Goal: Task Accomplishment & Management: Use online tool/utility

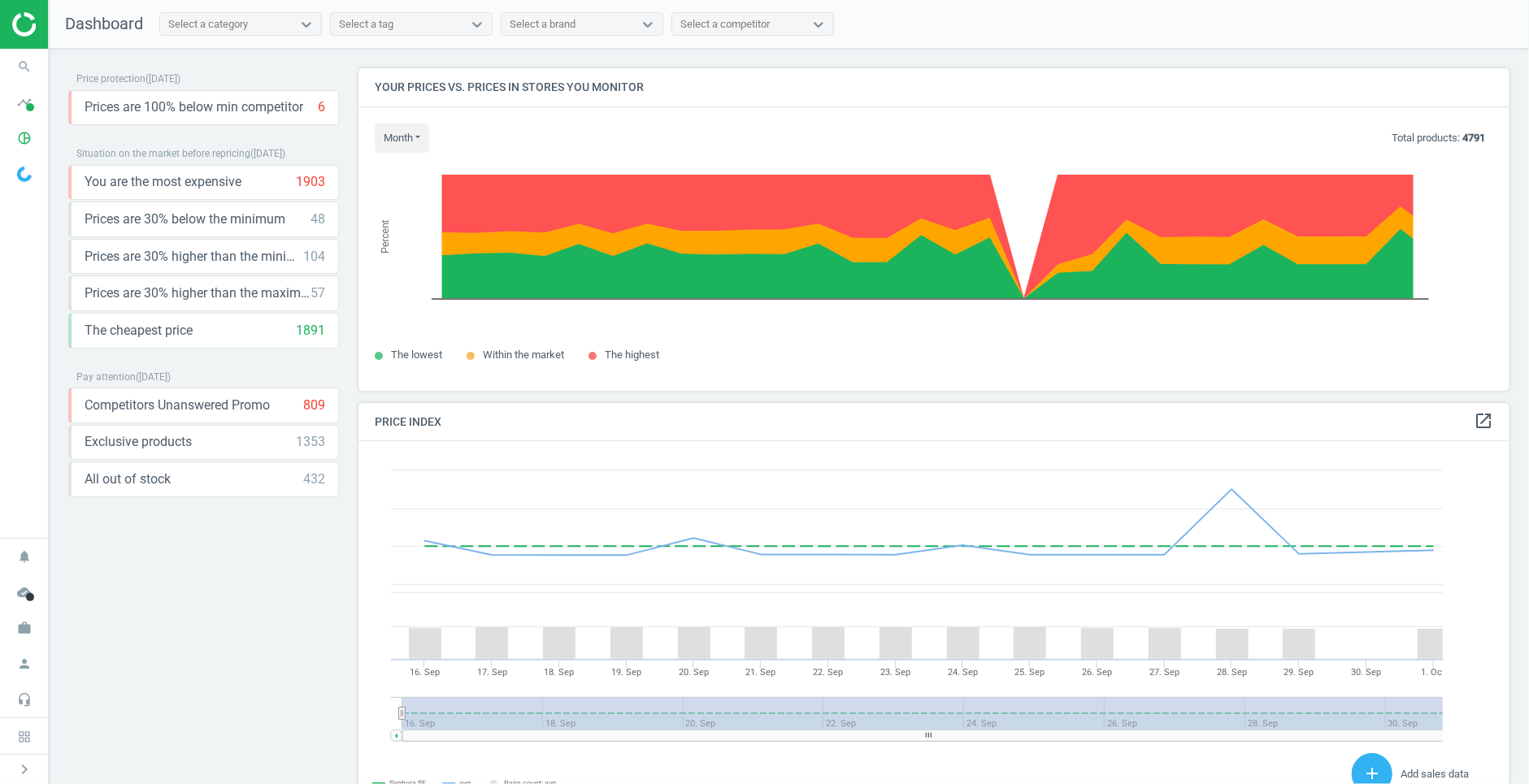
scroll to position [374, 1151]
click at [20, 139] on icon "pie_chart_outlined" at bounding box center [25, 138] width 31 height 31
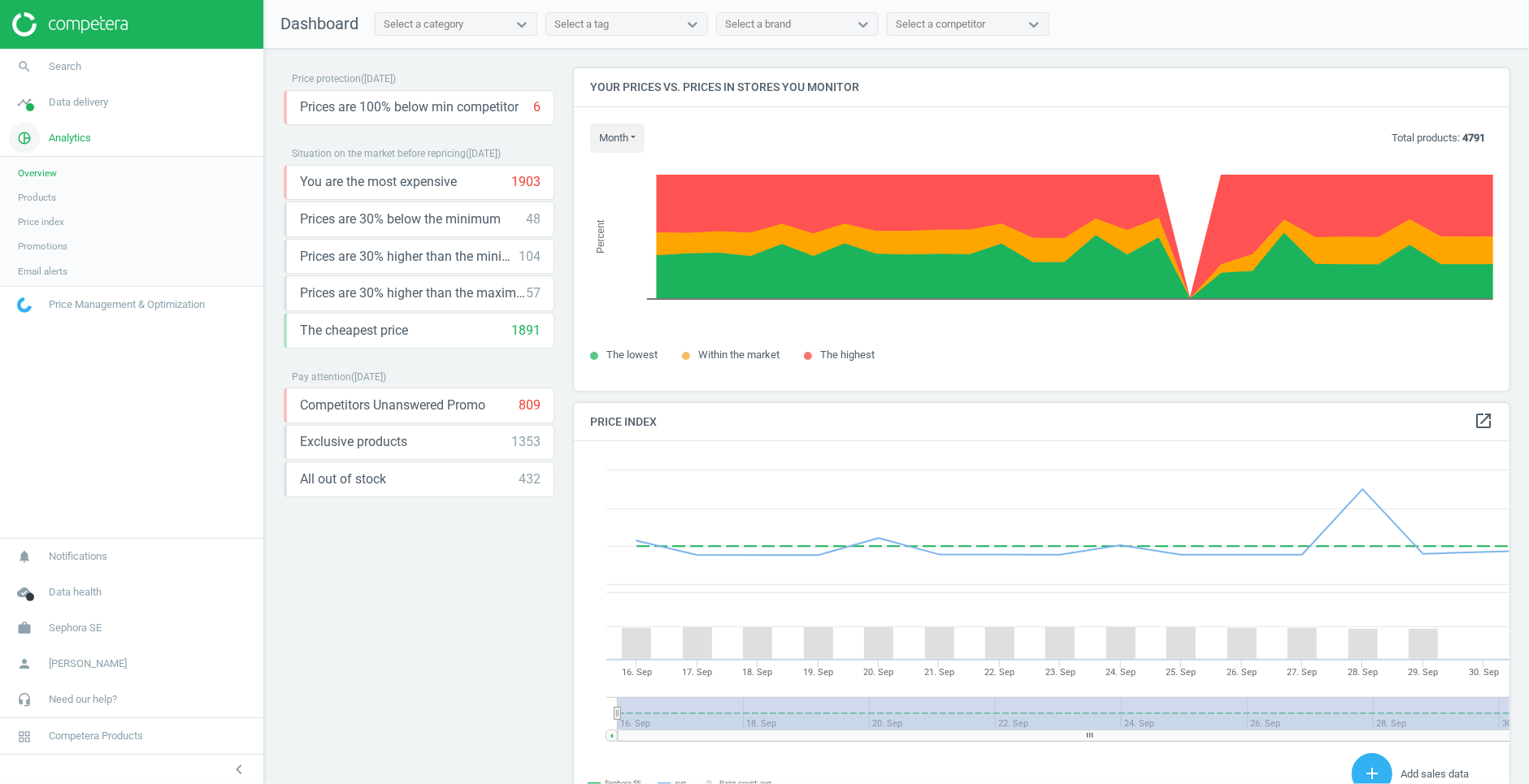
scroll to position [0, 0]
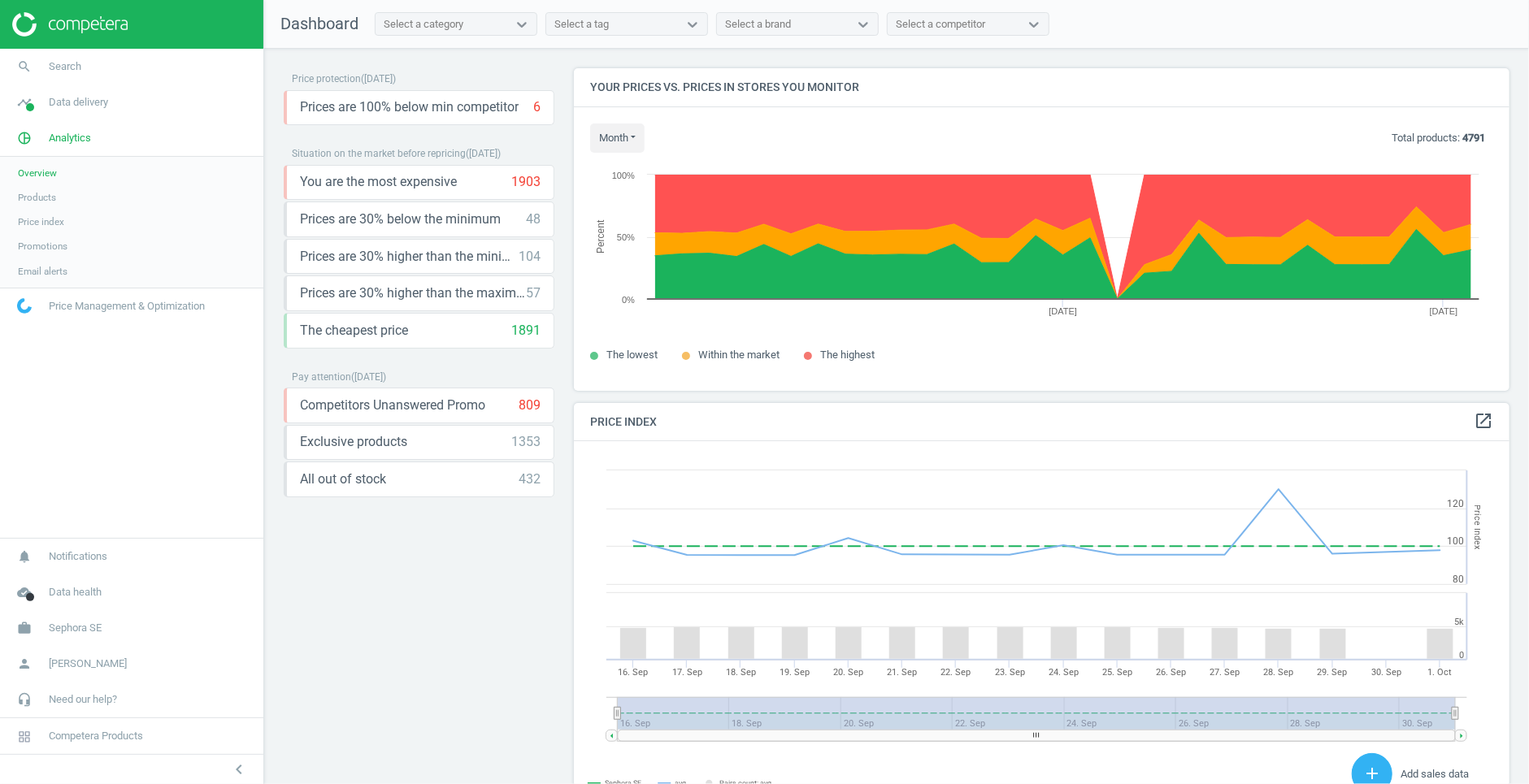
click at [46, 191] on span "Products" at bounding box center [36, 197] width 38 height 13
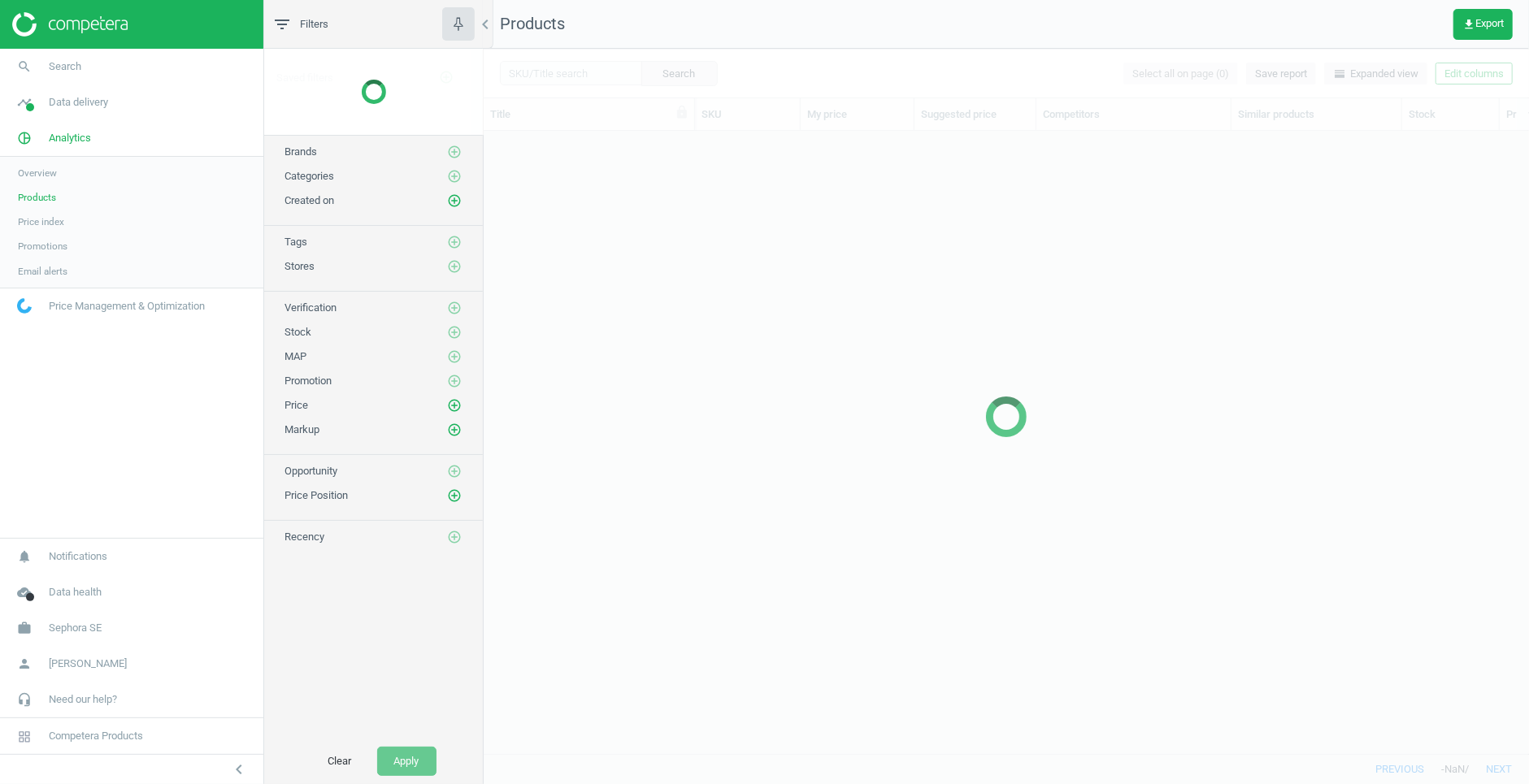
scroll to position [623, 1045]
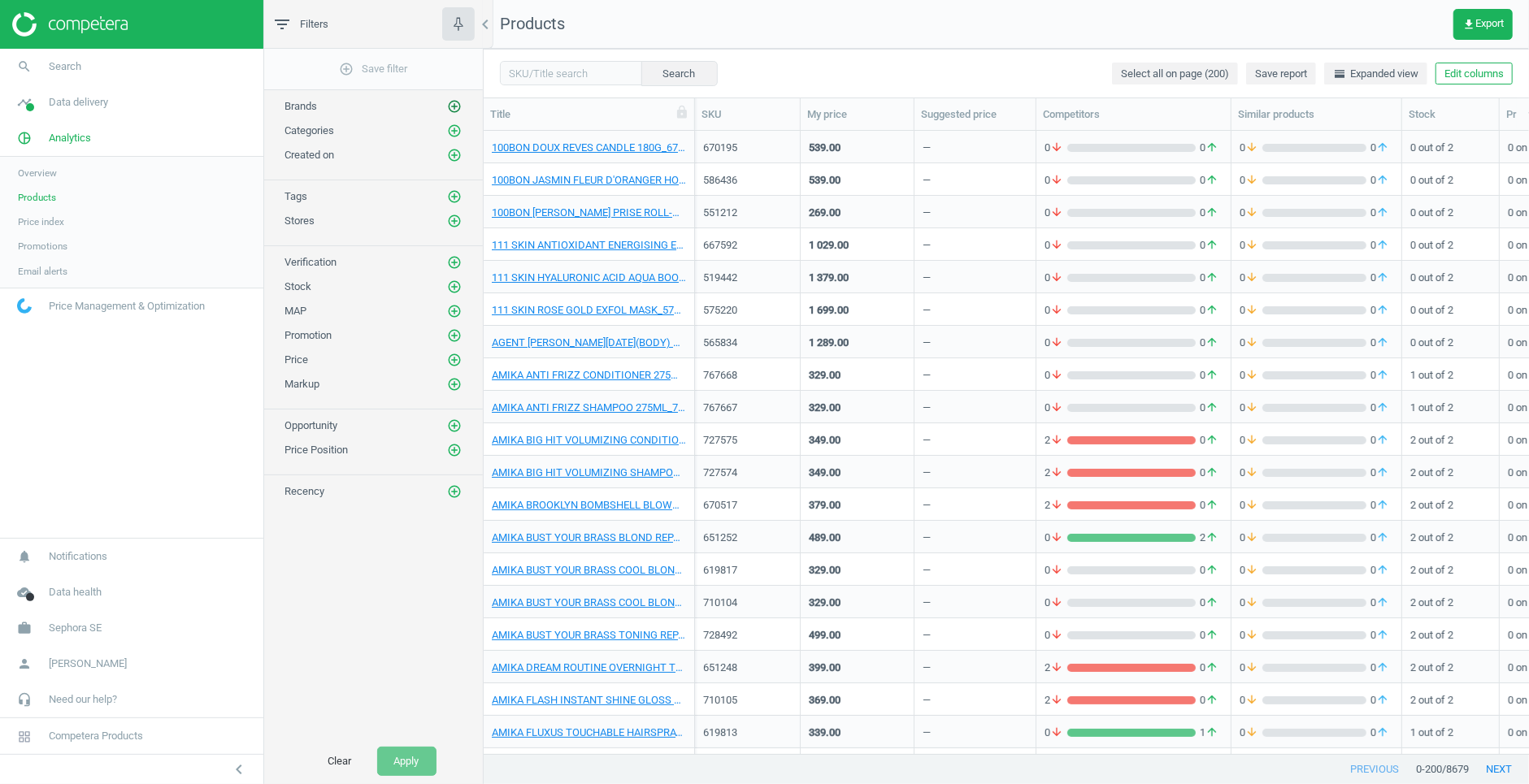
click at [456, 99] on icon "add_circle_outline" at bounding box center [454, 107] width 15 height 15
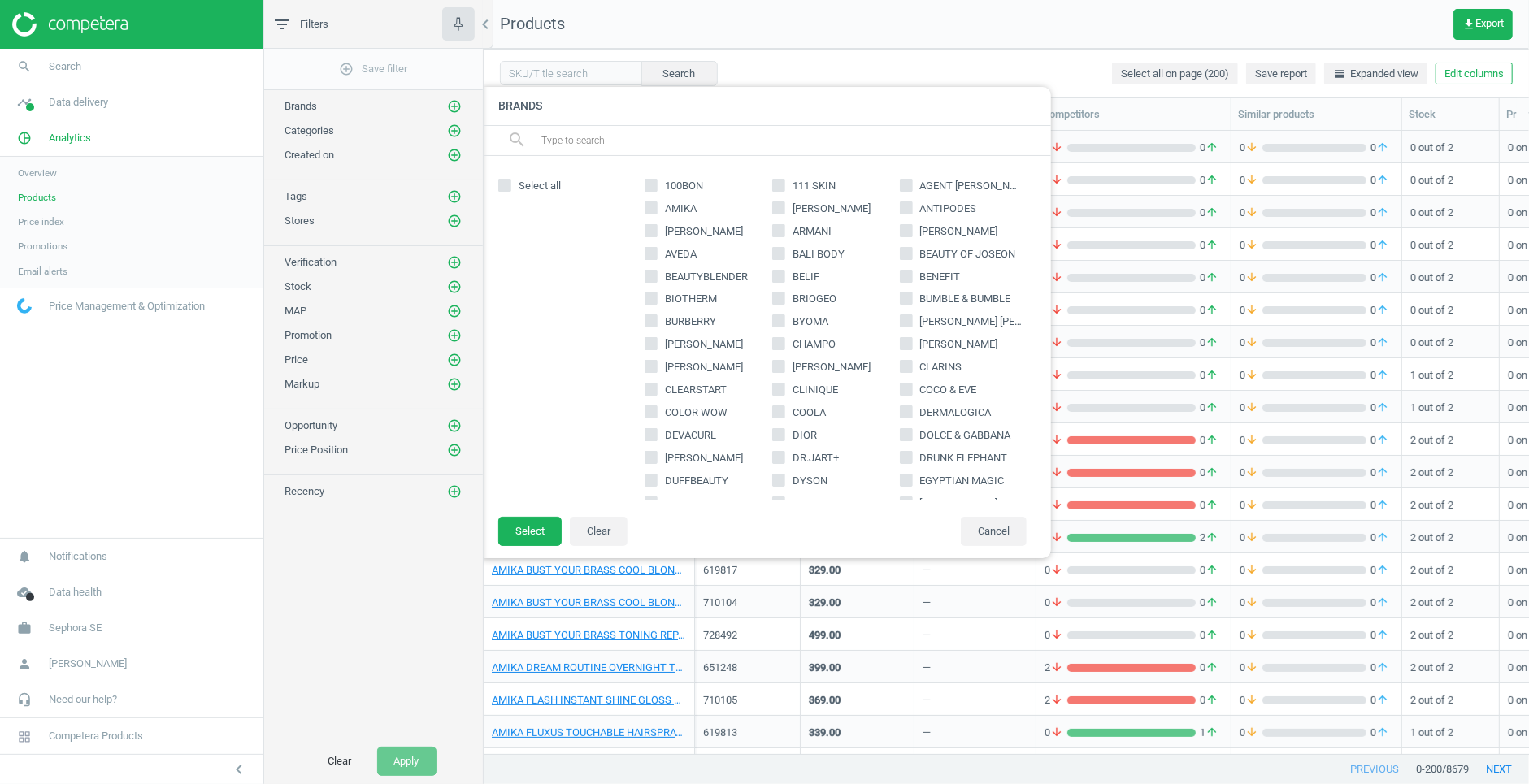
click at [695, 134] on input "text" at bounding box center [788, 140] width 499 height 26
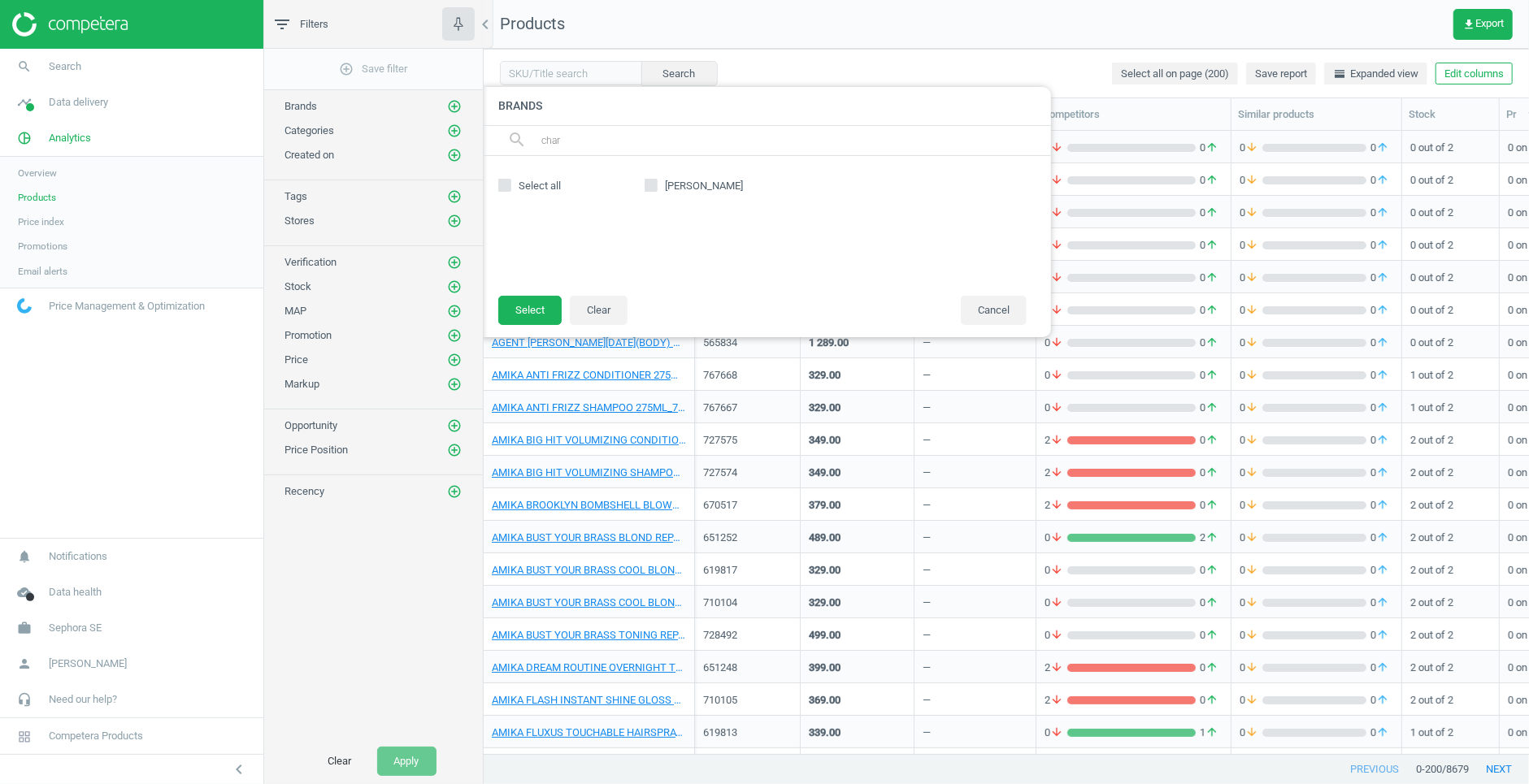
type input "char"
click at [654, 182] on input "[PERSON_NAME]" at bounding box center [651, 184] width 10 height 10
checkbox input "true"
click at [550, 299] on button "Select" at bounding box center [530, 310] width 64 height 29
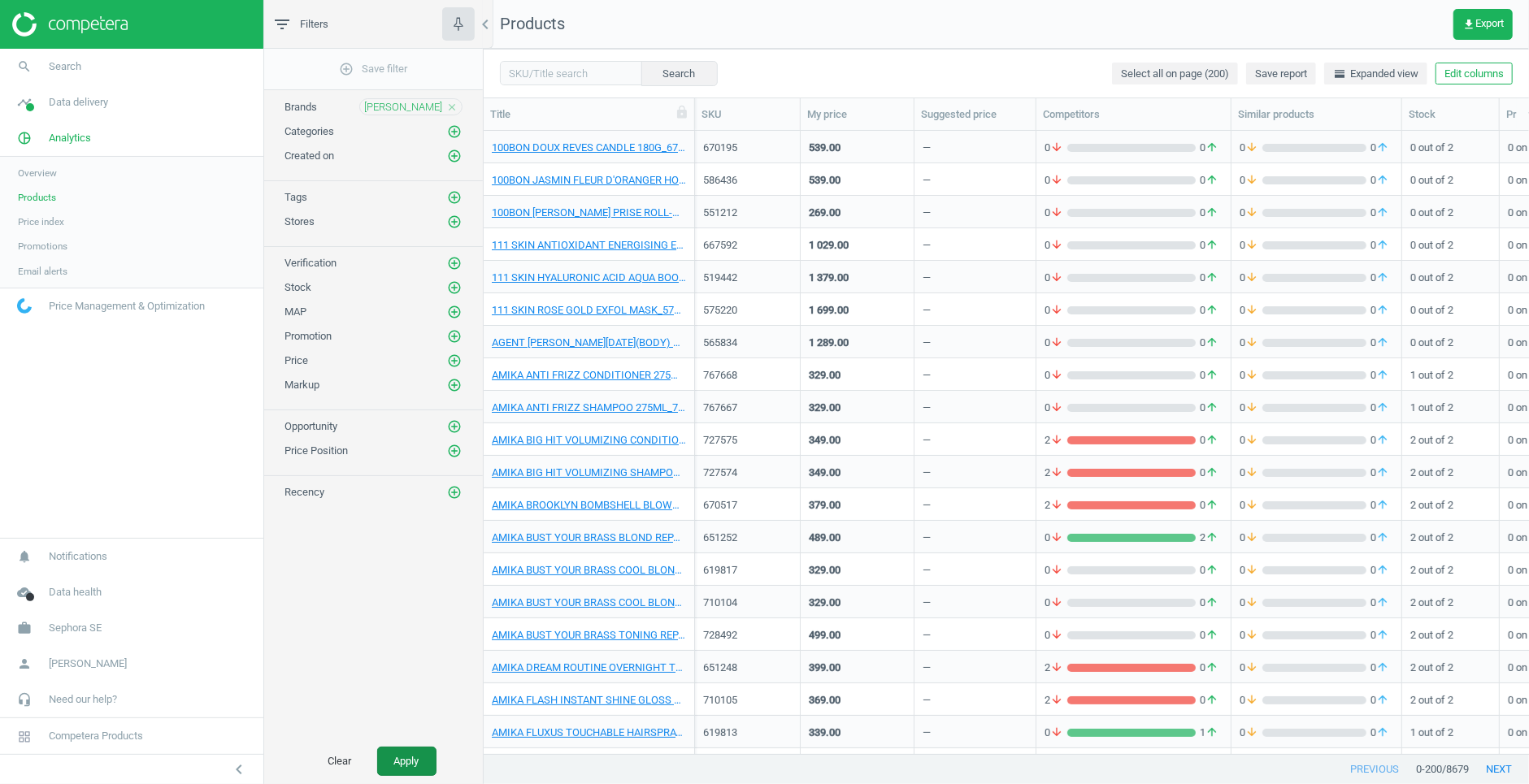
click at [395, 747] on button "Apply" at bounding box center [406, 761] width 59 height 29
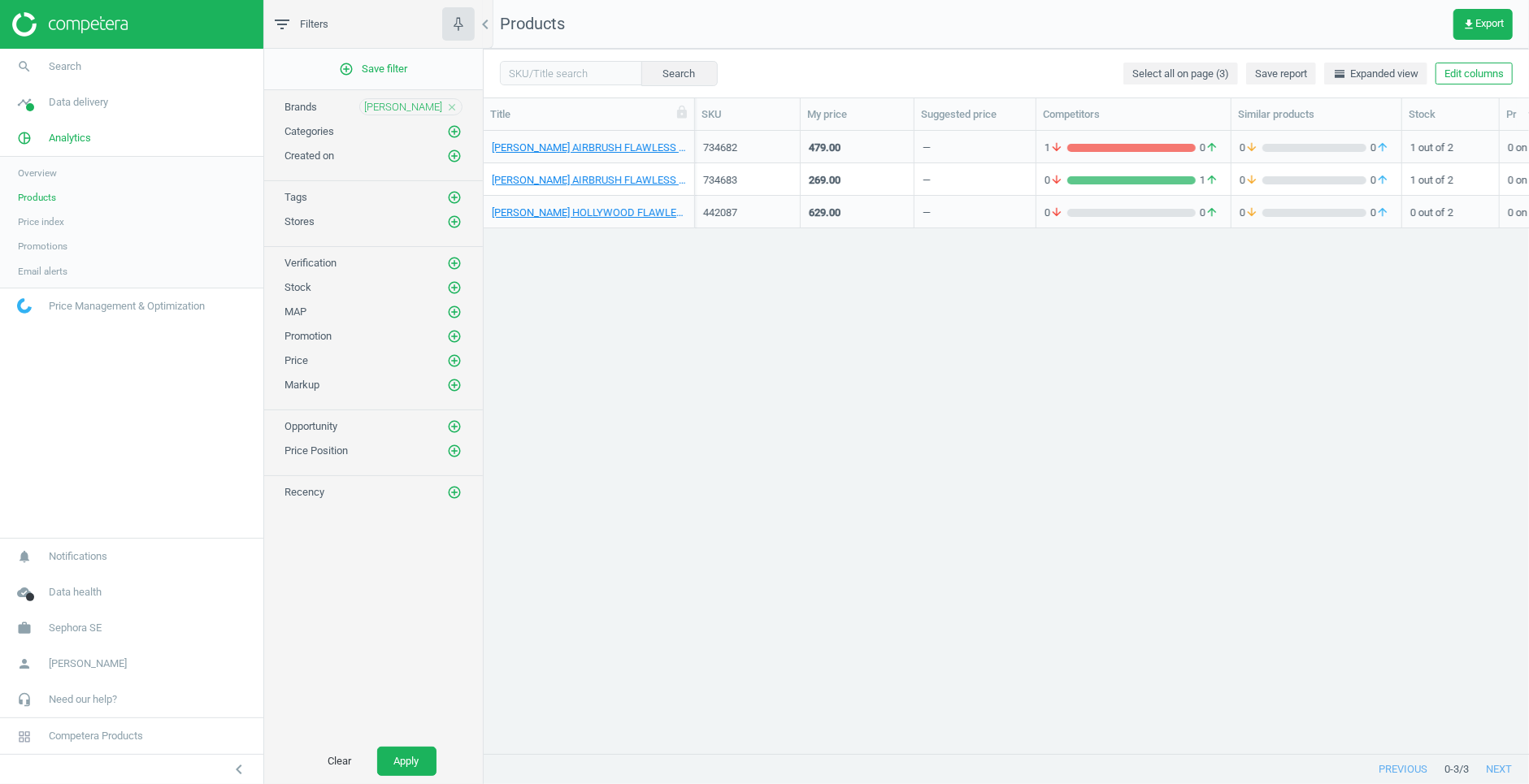
click at [454, 106] on icon "close" at bounding box center [452, 107] width 11 height 11
click at [454, 106] on icon "add_circle_outline" at bounding box center [454, 107] width 15 height 15
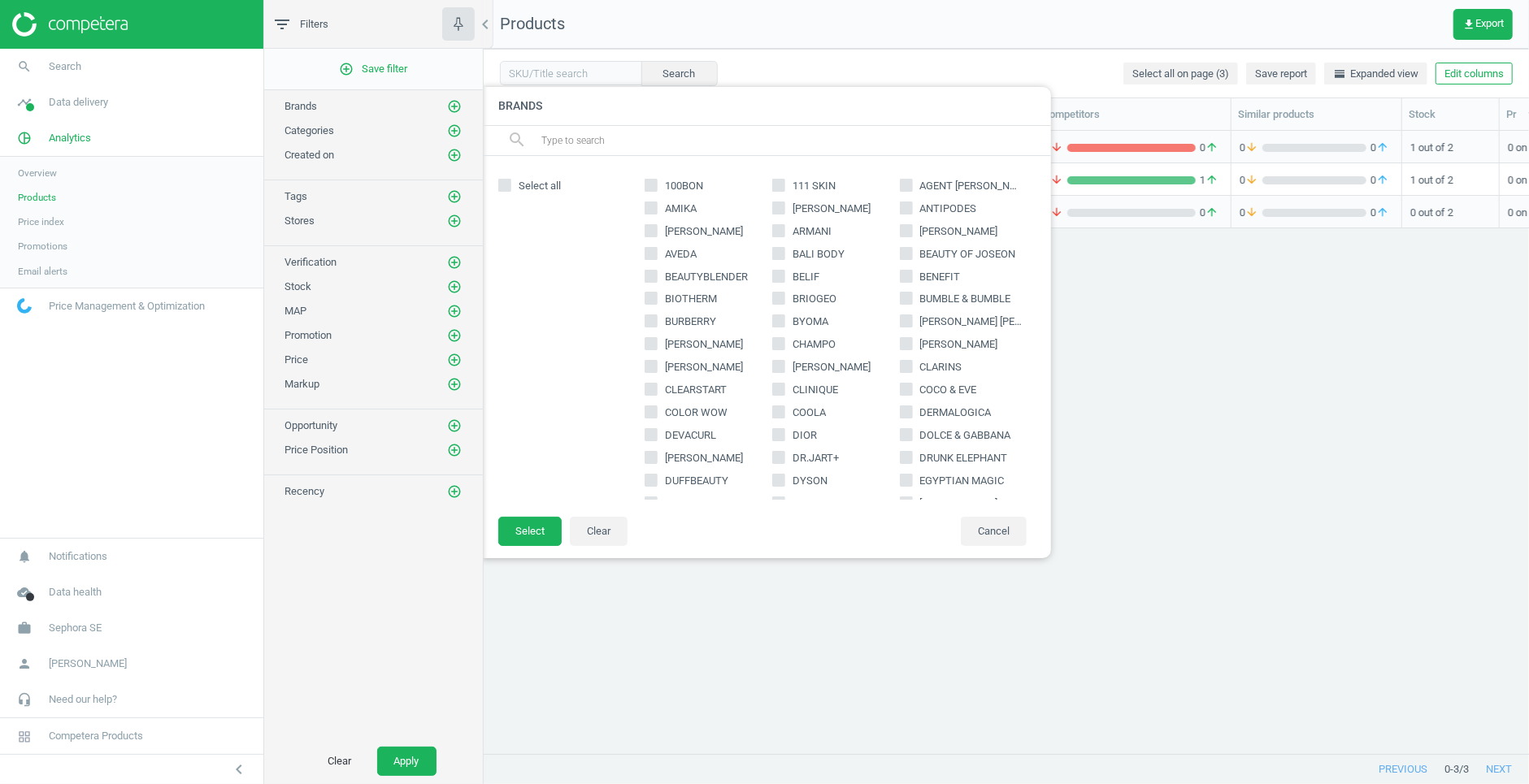
click at [602, 146] on input "text" at bounding box center [788, 140] width 499 height 26
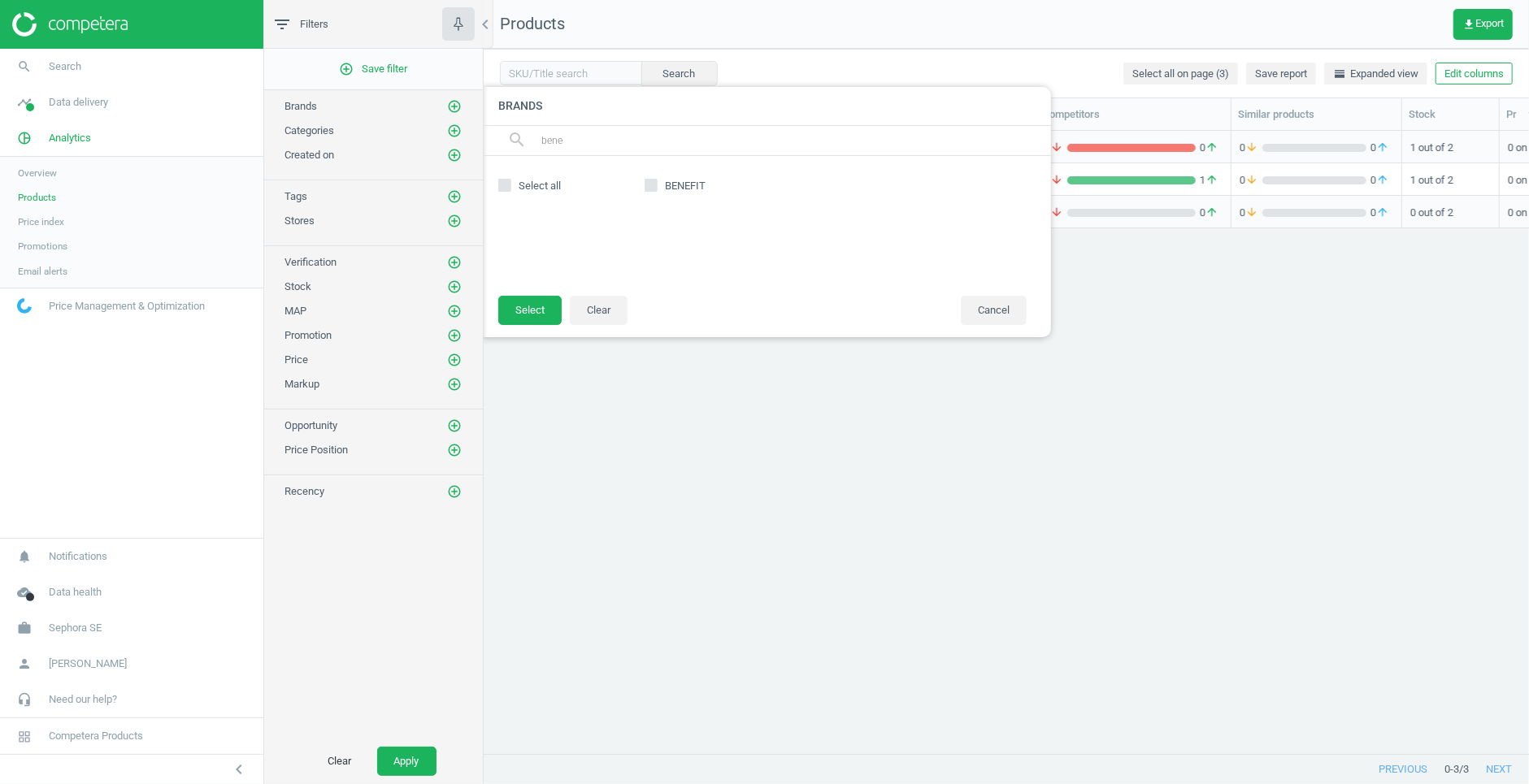
type input "bene"
click at [652, 183] on input "BENEFIT" at bounding box center [651, 184] width 10 height 10
checkbox input "true"
click at [494, 313] on footer "Select Clear Cancel" at bounding box center [766, 316] width 569 height 42
click at [506, 313] on button "Select" at bounding box center [530, 310] width 64 height 29
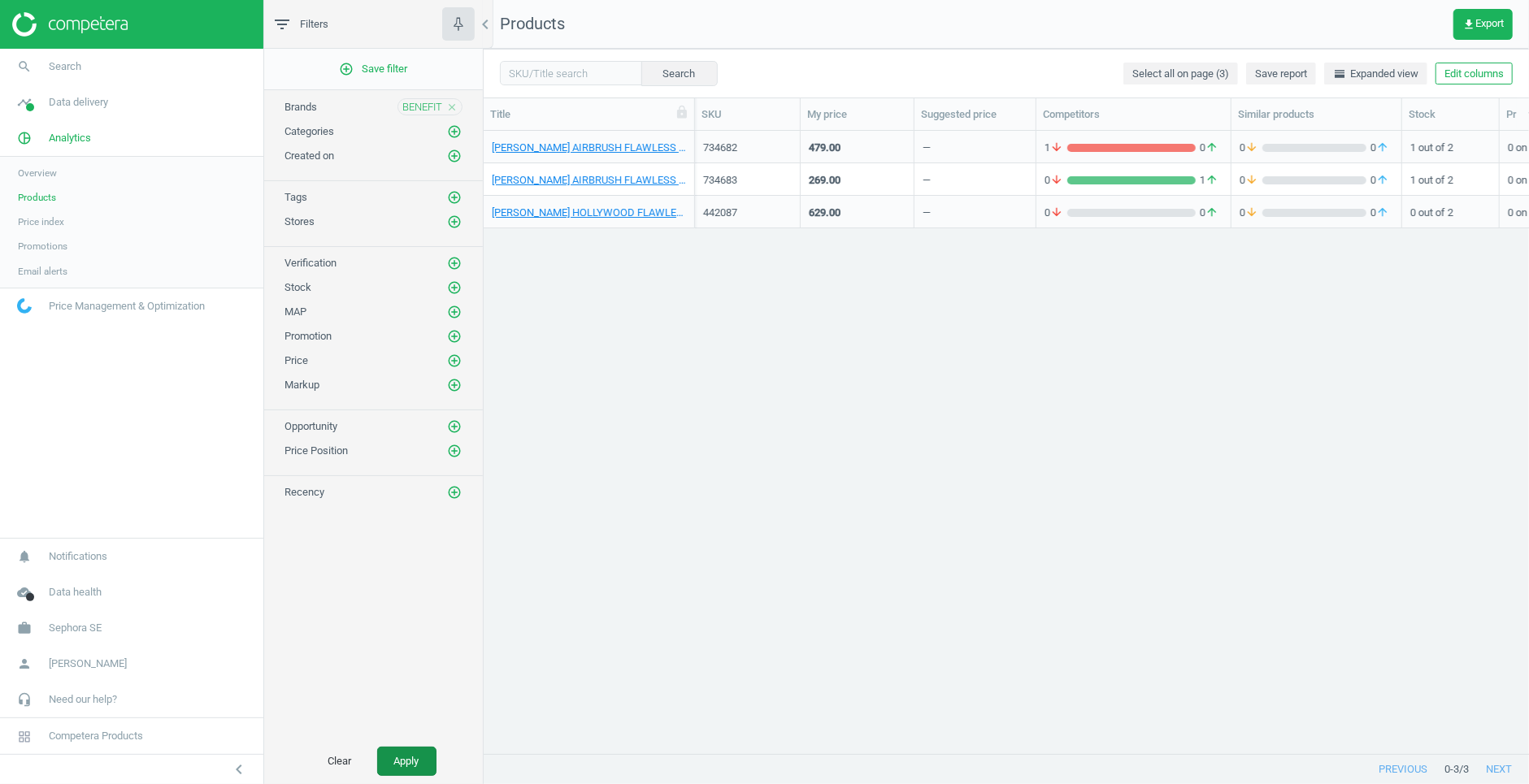
click at [406, 771] on button "Apply" at bounding box center [406, 761] width 59 height 29
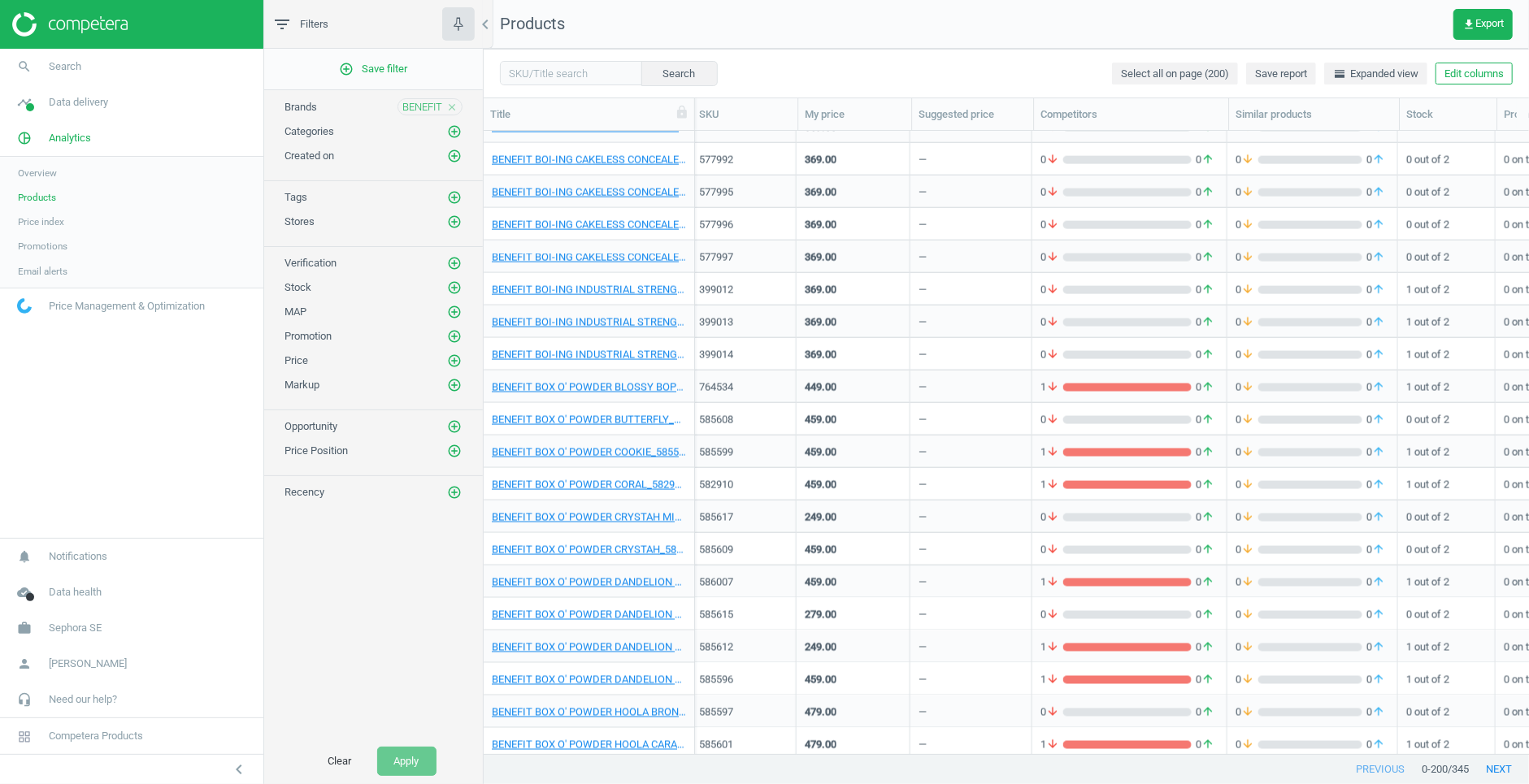
scroll to position [1828, 0]
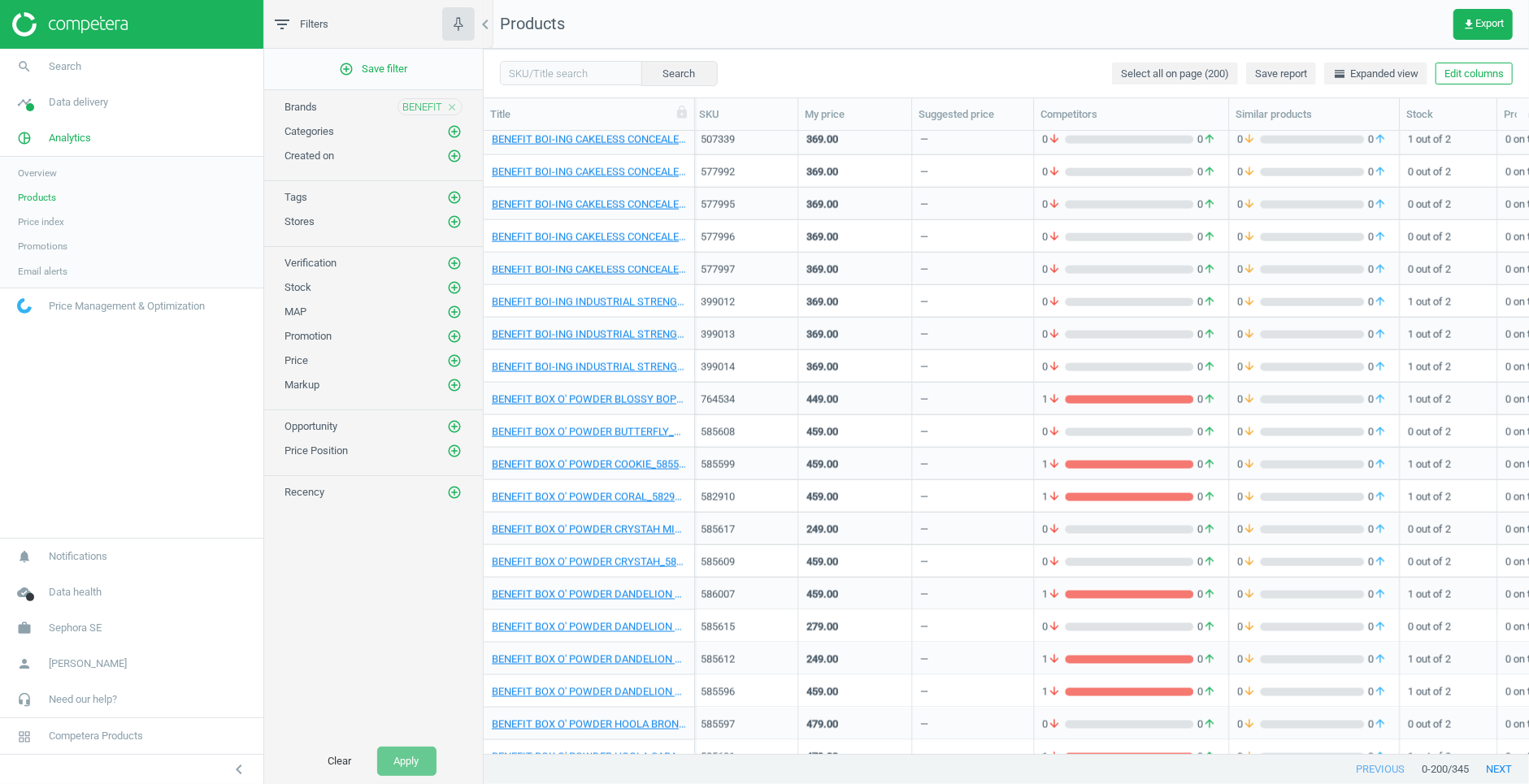
click at [968, 288] on div "—" at bounding box center [972, 300] width 105 height 29
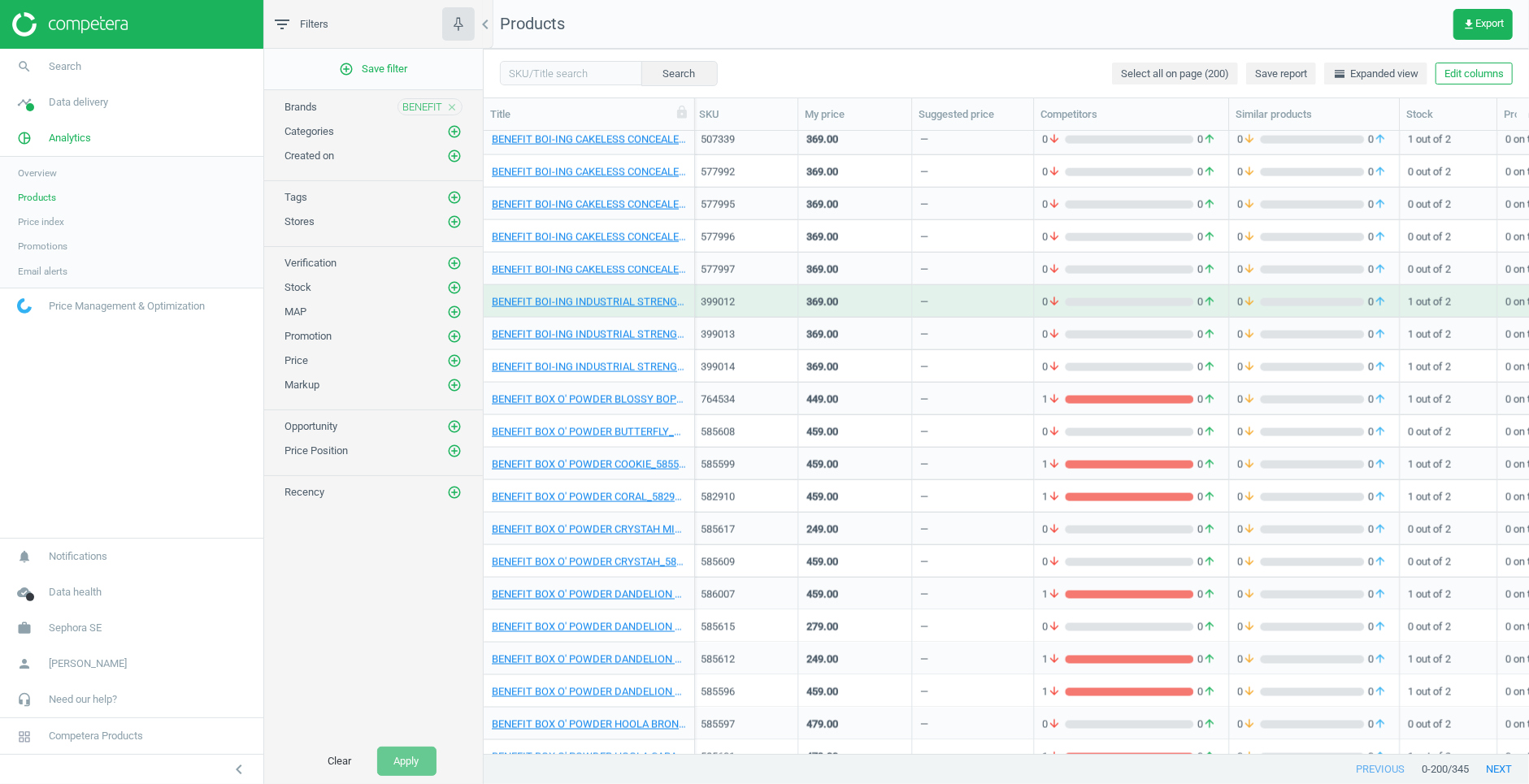
click at [968, 288] on div "—" at bounding box center [972, 300] width 105 height 29
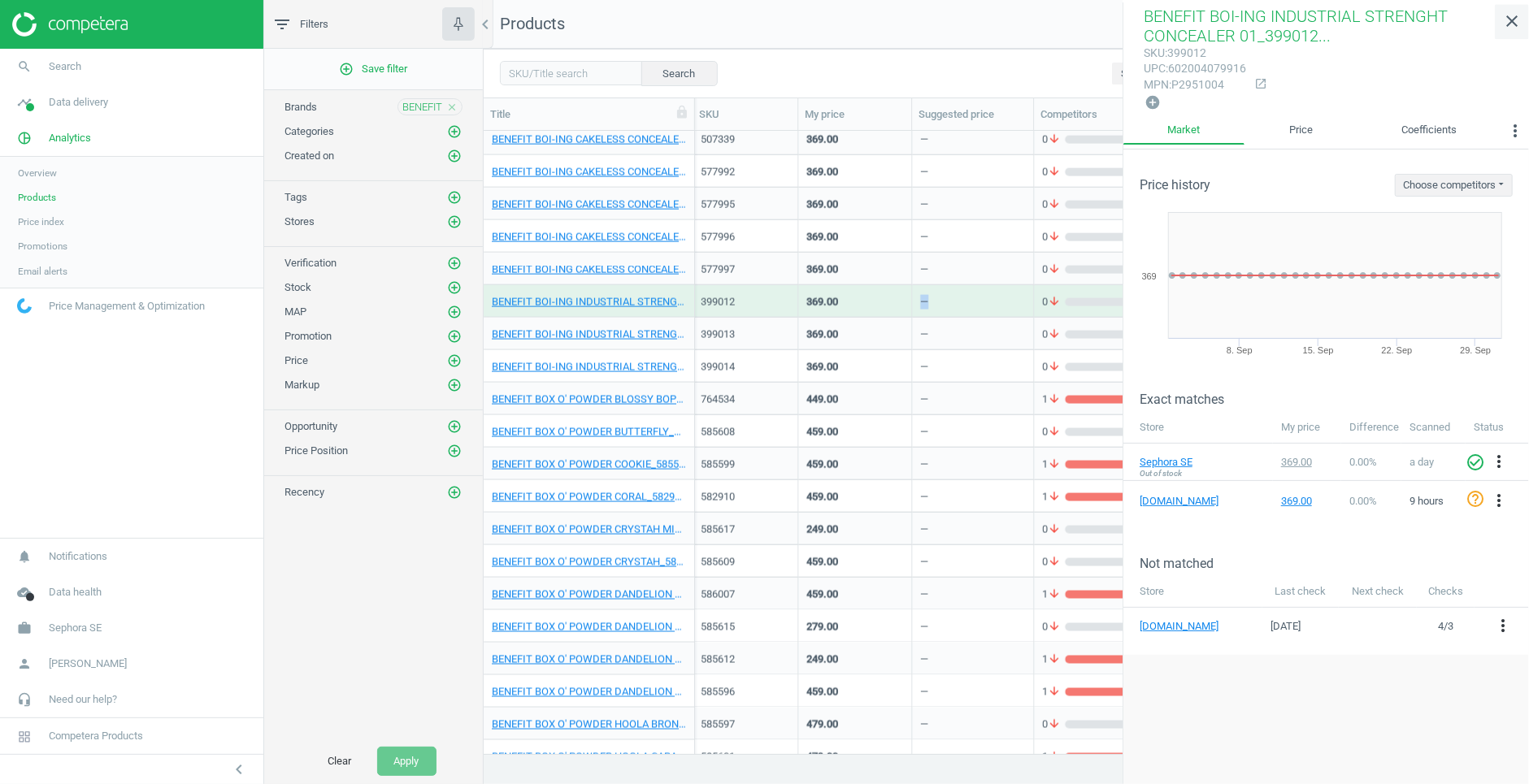
click at [1461, 14] on icon "close" at bounding box center [1511, 20] width 19 height 19
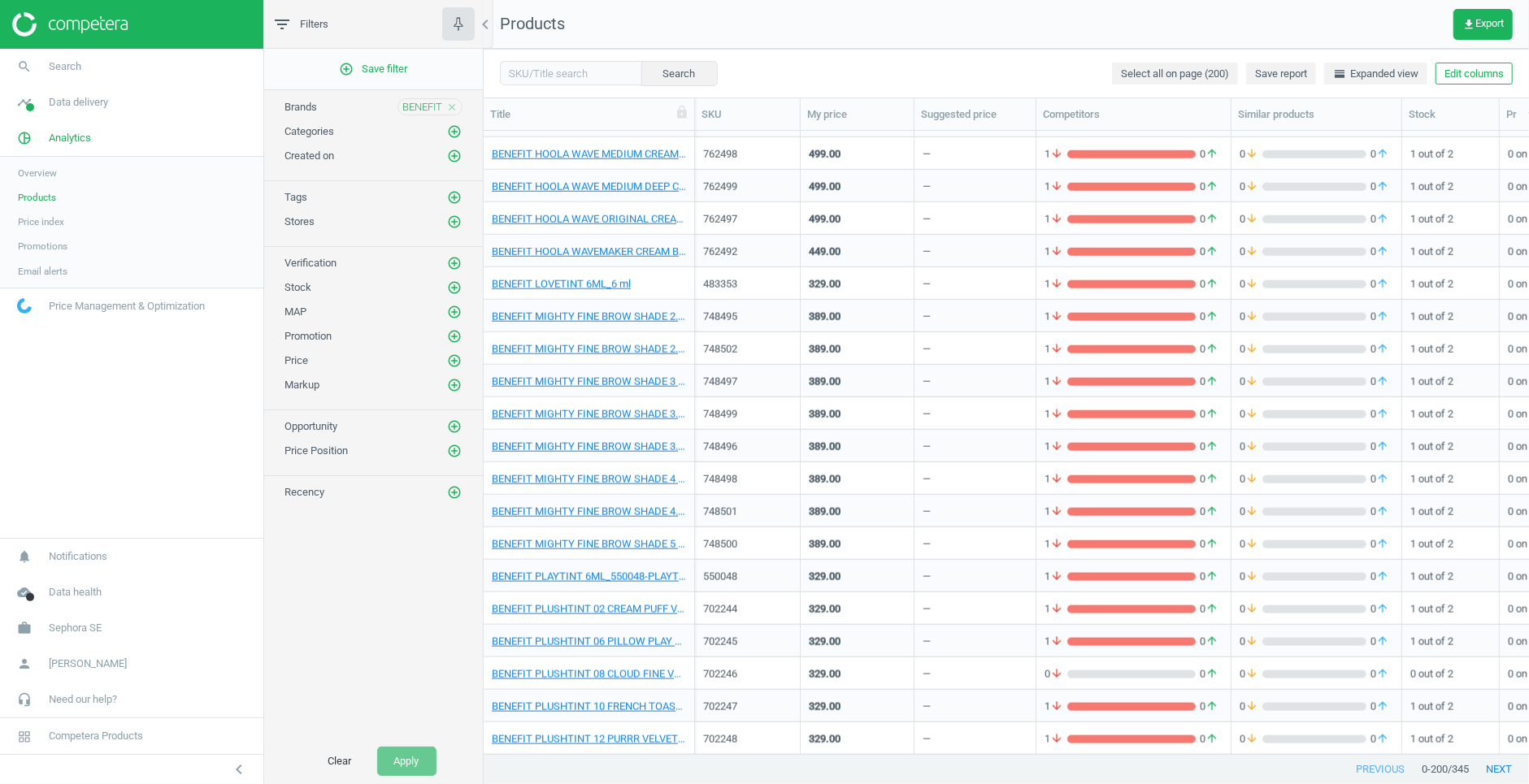
scroll to position [0, 0]
click at [73, 630] on span "Sephora SE" at bounding box center [75, 628] width 53 height 15
click at [69, 579] on span "Switch campaign" at bounding box center [53, 580] width 72 height 13
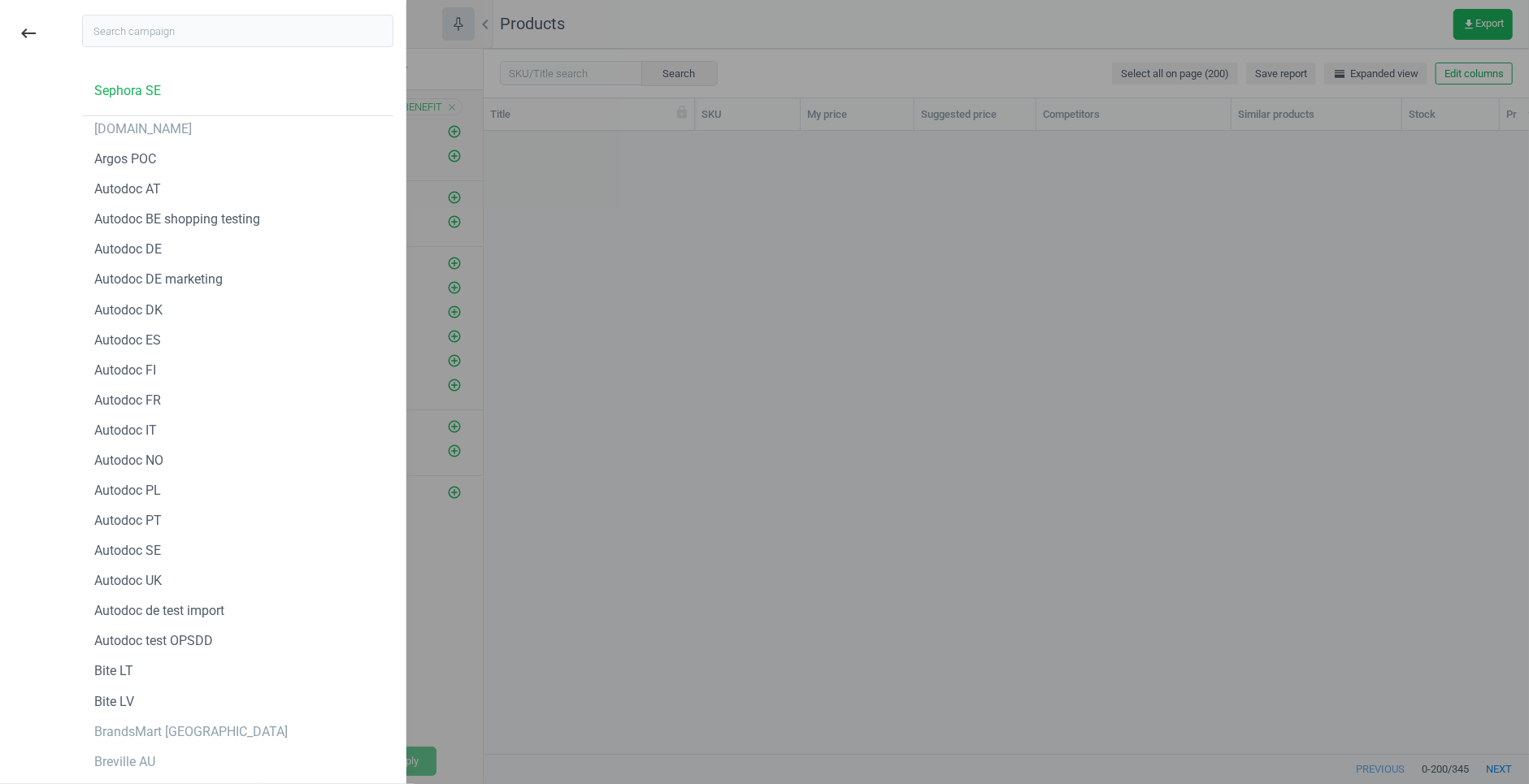
scroll to position [1982, 0]
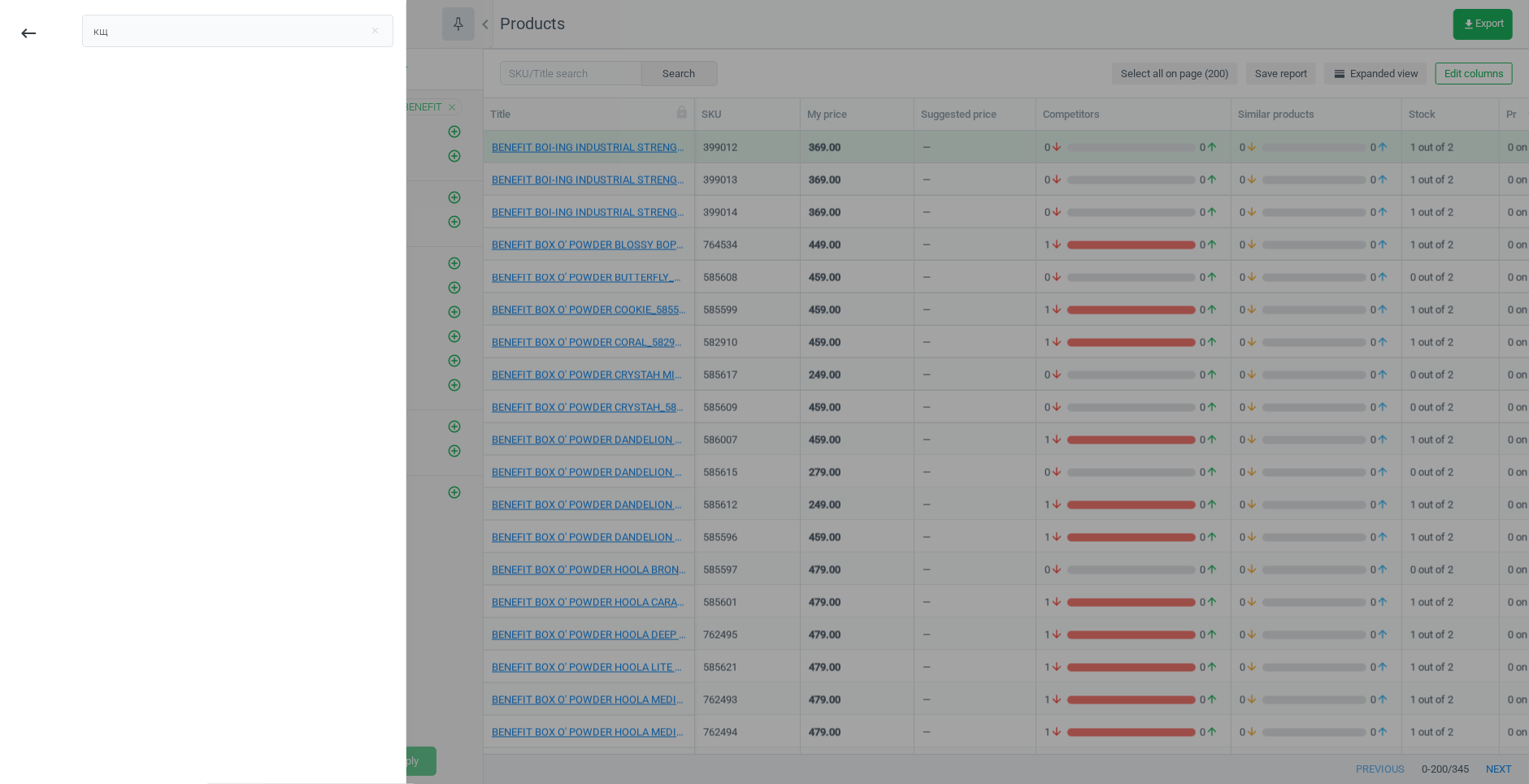
type input "к"
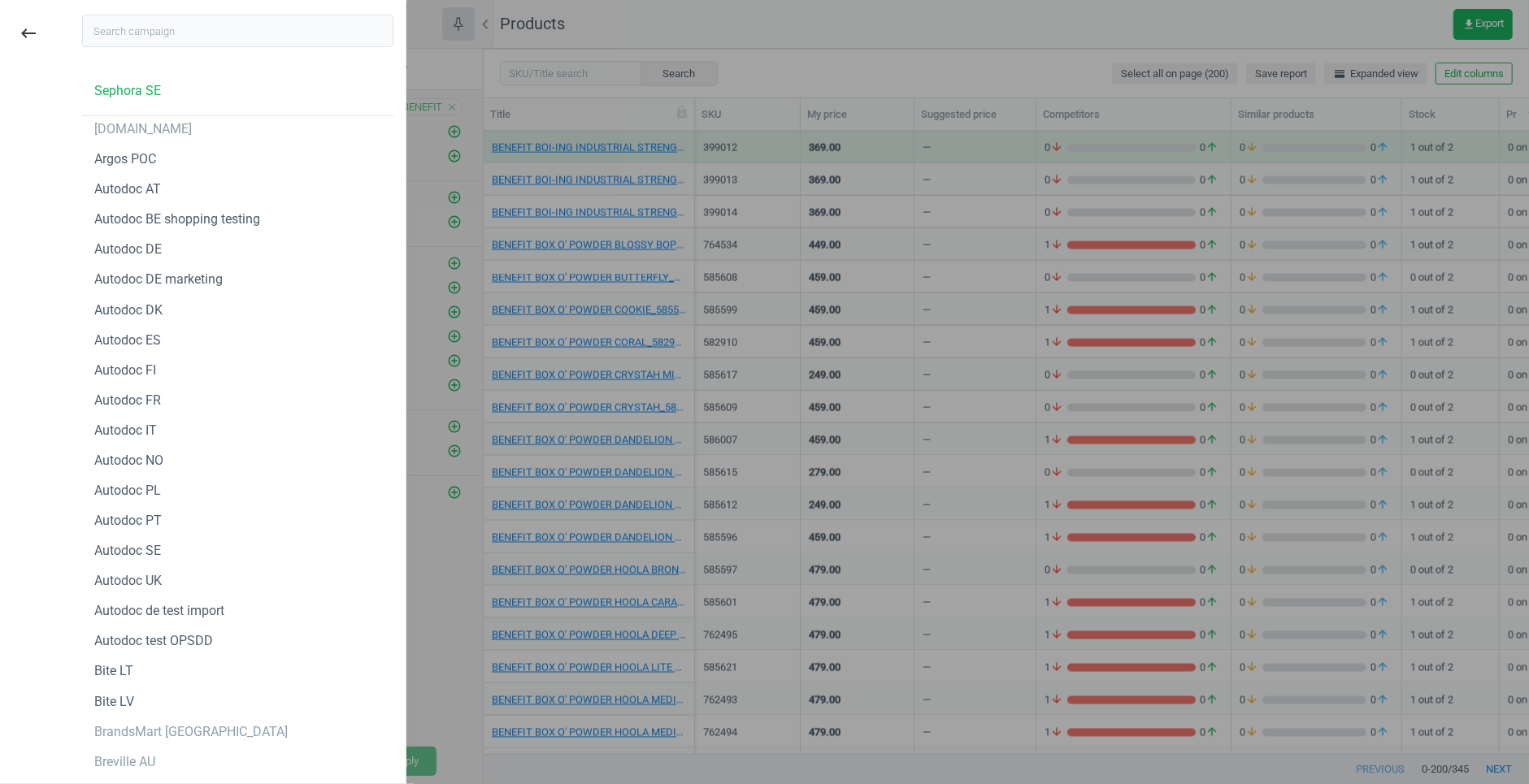
click at [828, 60] on div at bounding box center [764, 392] width 1529 height 784
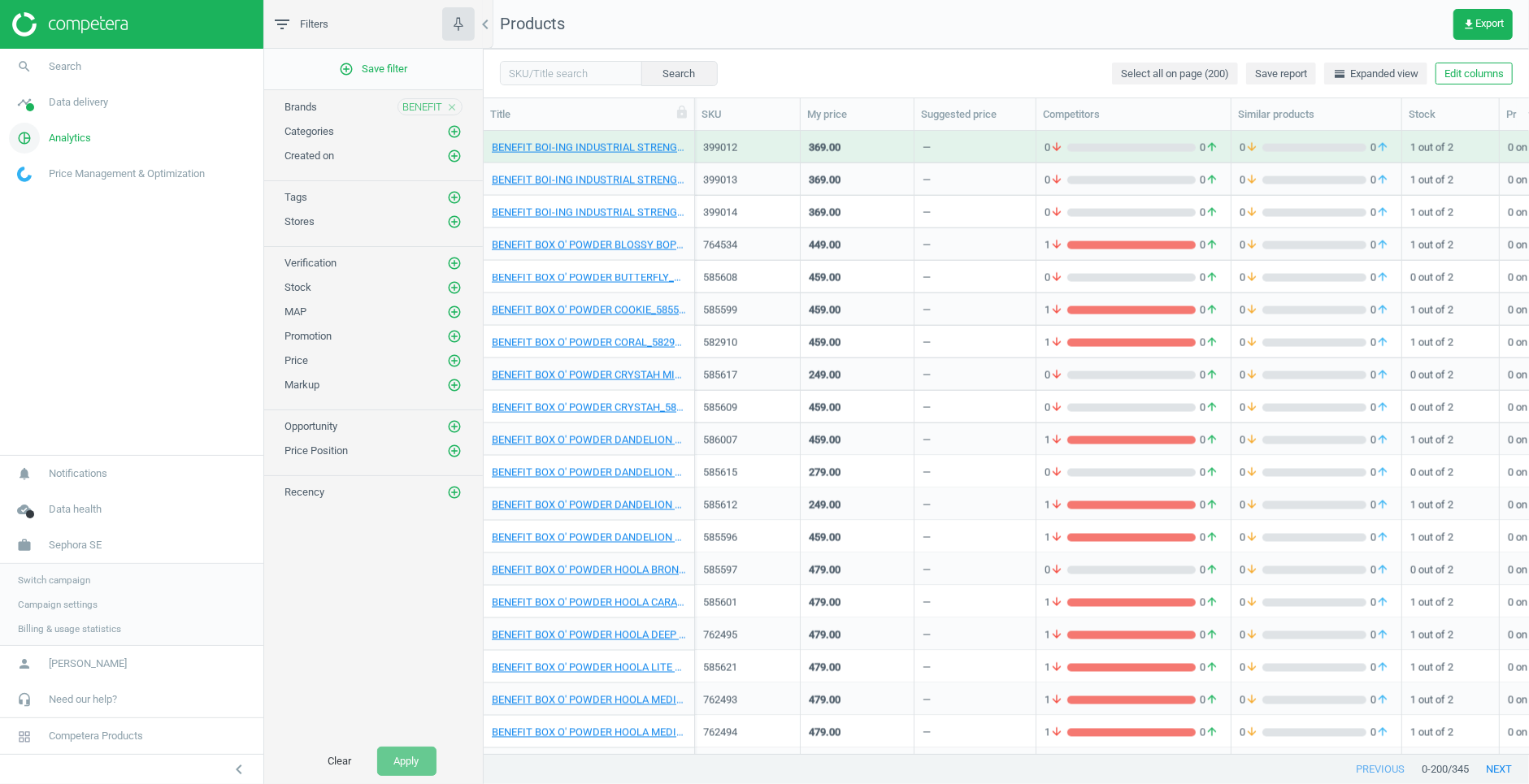
click at [75, 126] on link "pie_chart_outlined Analytics" at bounding box center [132, 137] width 264 height 36
